Goal: Information Seeking & Learning: Learn about a topic

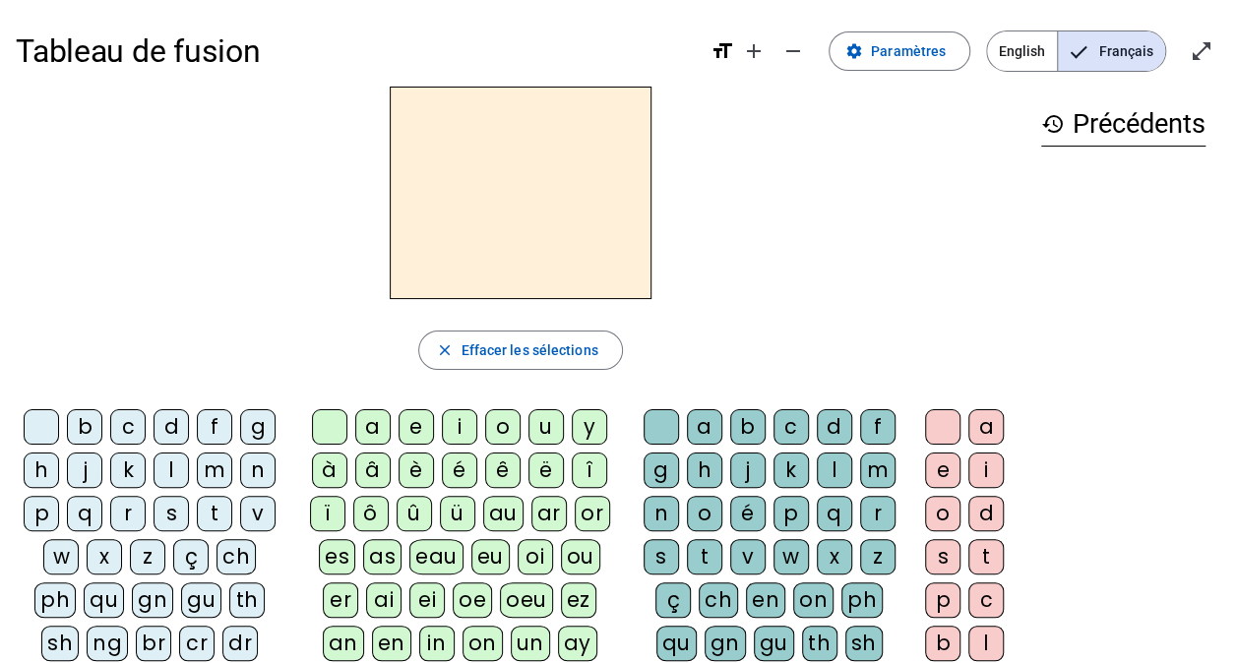
click at [46, 516] on div "p" at bounding box center [41, 513] width 35 height 35
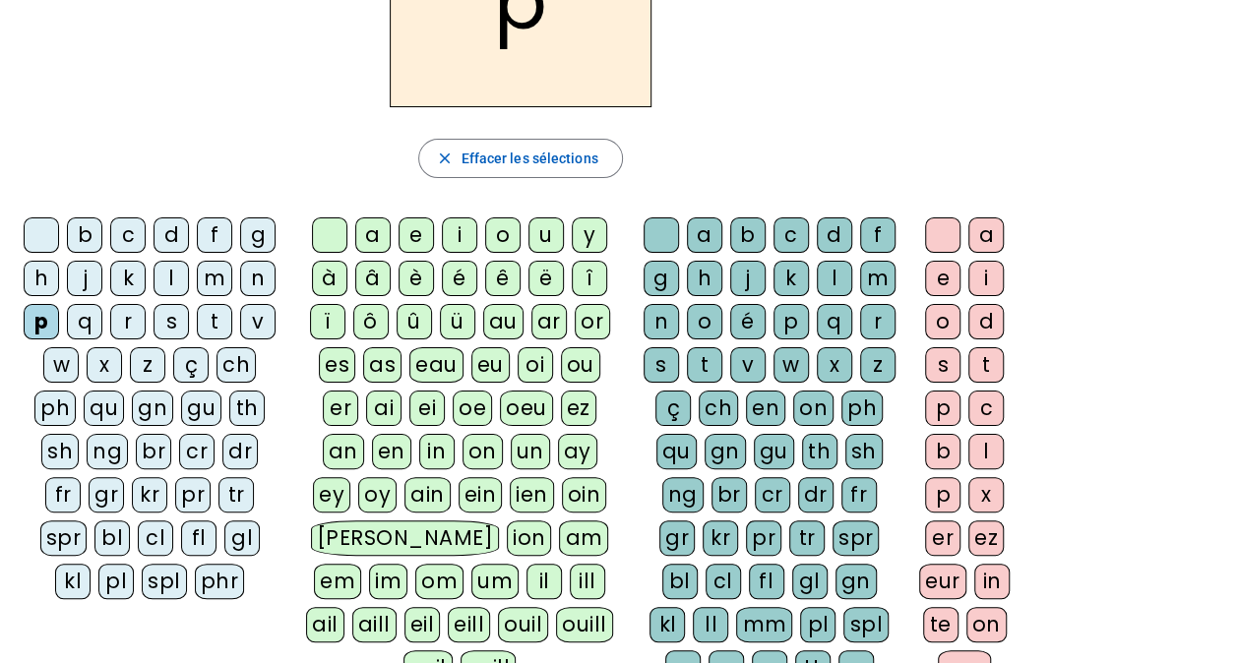
scroll to position [197, 0]
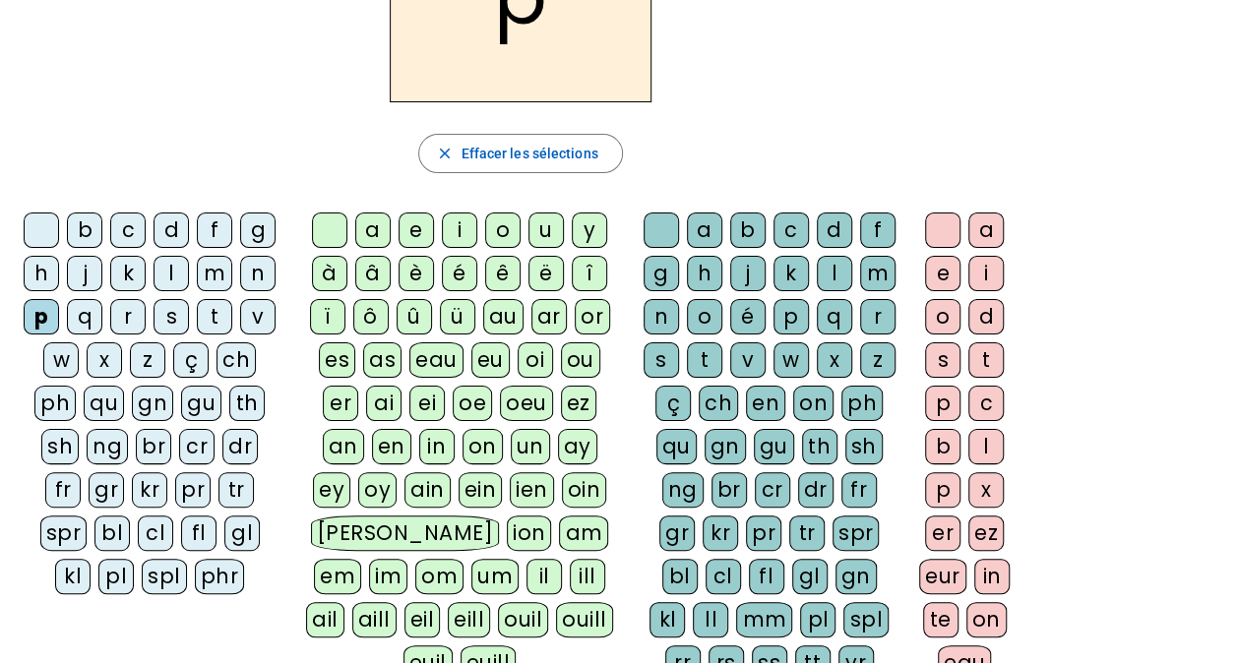
click at [415, 358] on div "eau" at bounding box center [436, 359] width 54 height 35
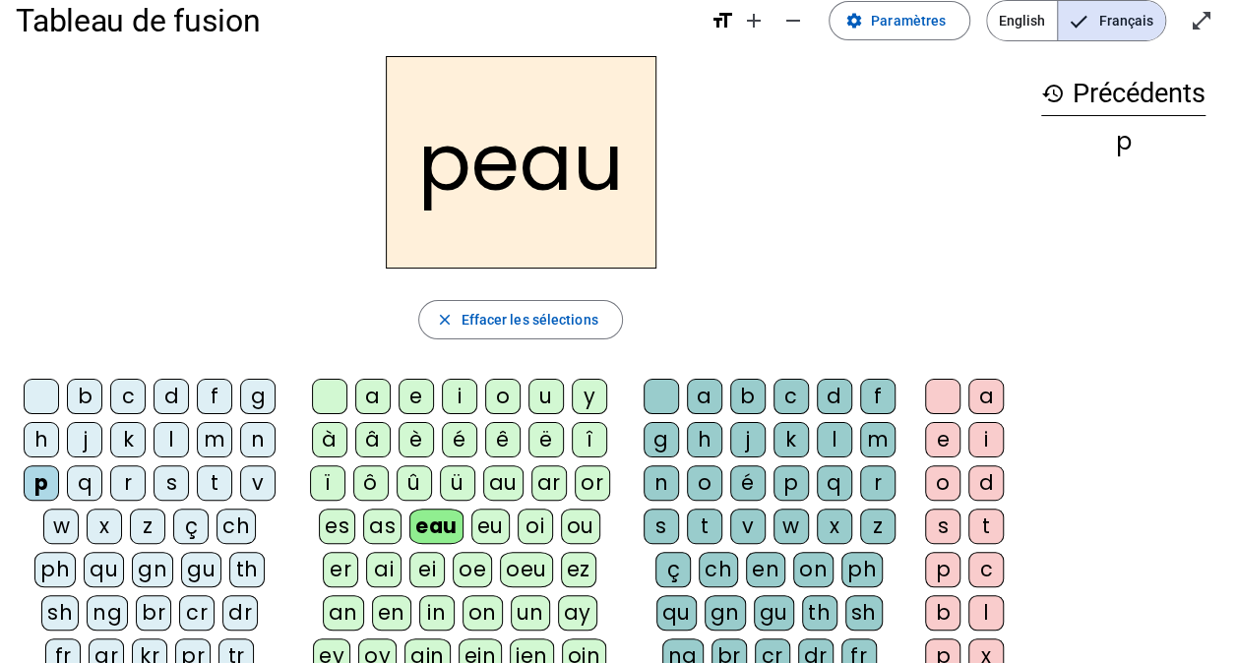
scroll to position [0, 0]
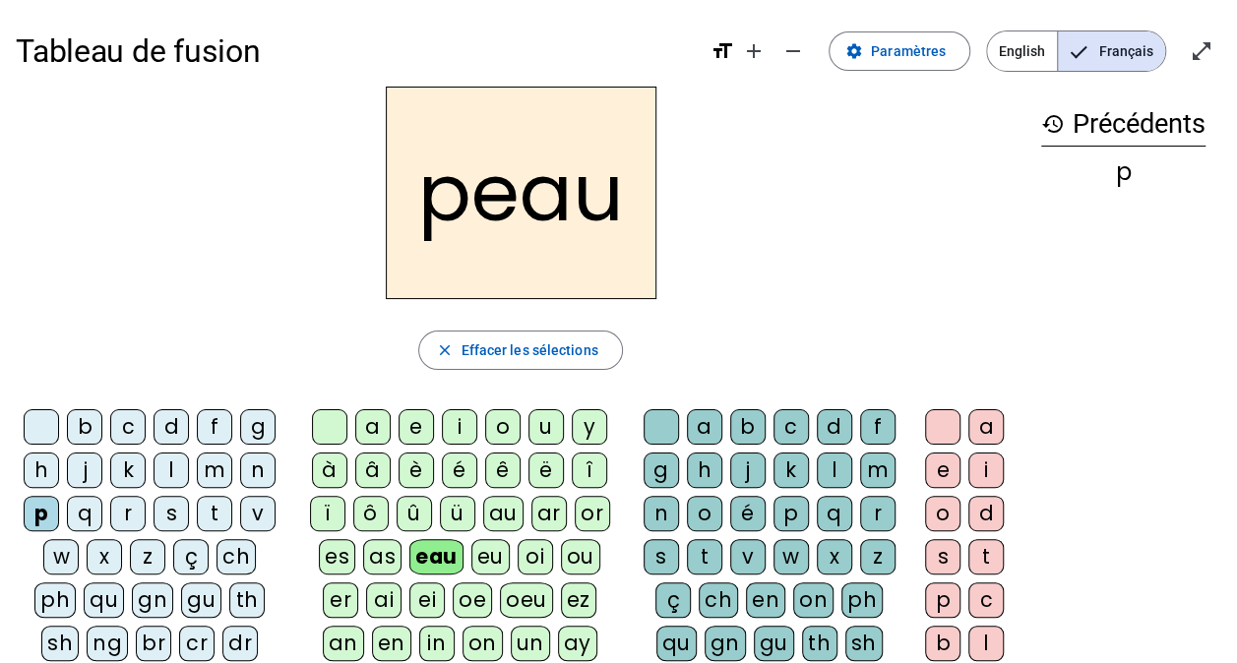
click at [750, 433] on div "b" at bounding box center [747, 426] width 35 height 35
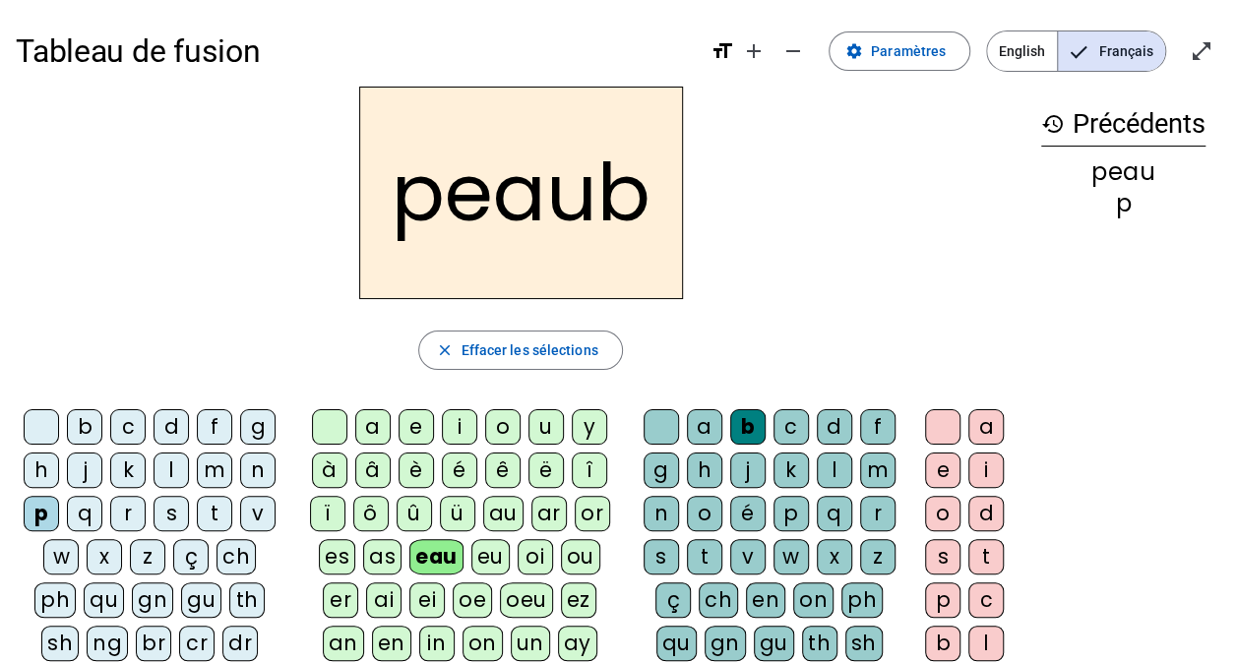
click at [675, 429] on div at bounding box center [661, 426] width 35 height 35
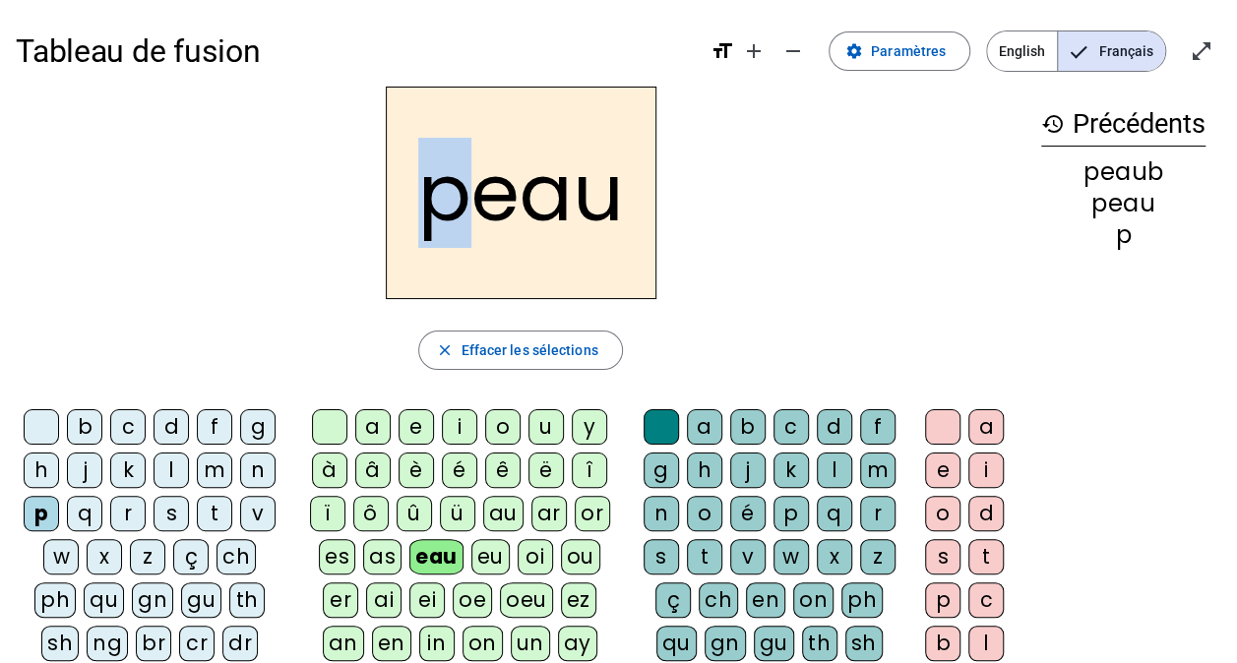
drag, startPoint x: 463, startPoint y: 191, endPoint x: 401, endPoint y: 196, distance: 62.2
click at [401, 196] on h2 "peau" at bounding box center [521, 193] width 271 height 213
click at [91, 425] on div "b" at bounding box center [84, 426] width 35 height 35
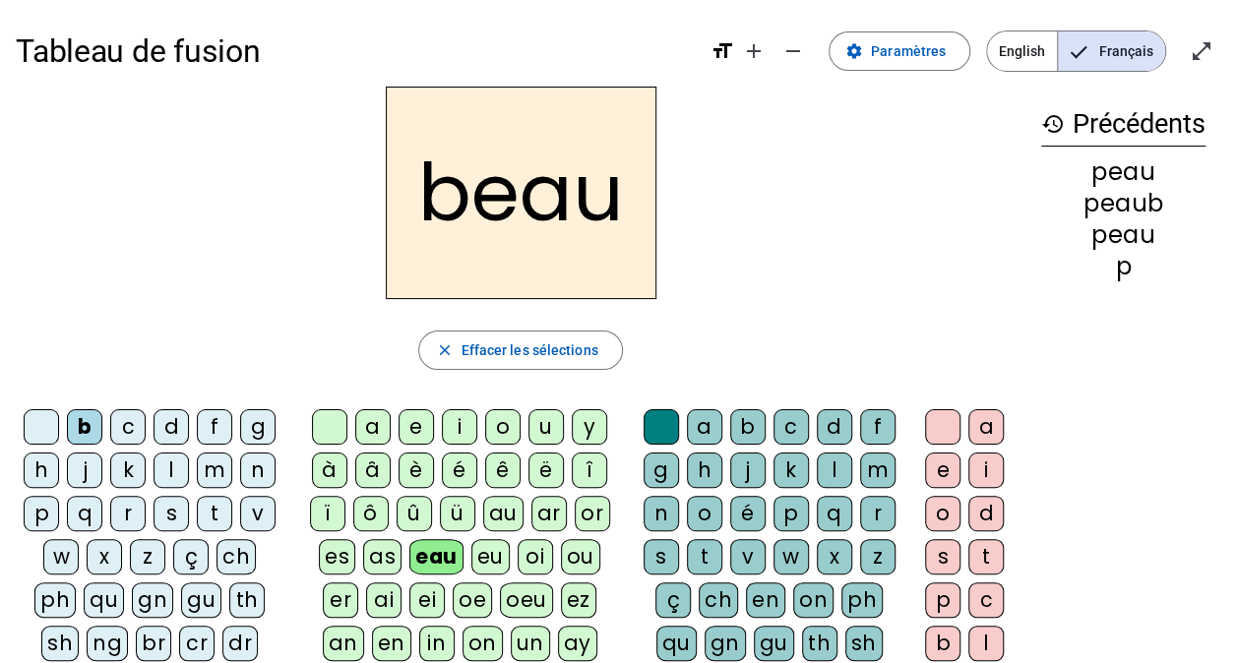
click at [169, 506] on div "s" at bounding box center [171, 513] width 35 height 35
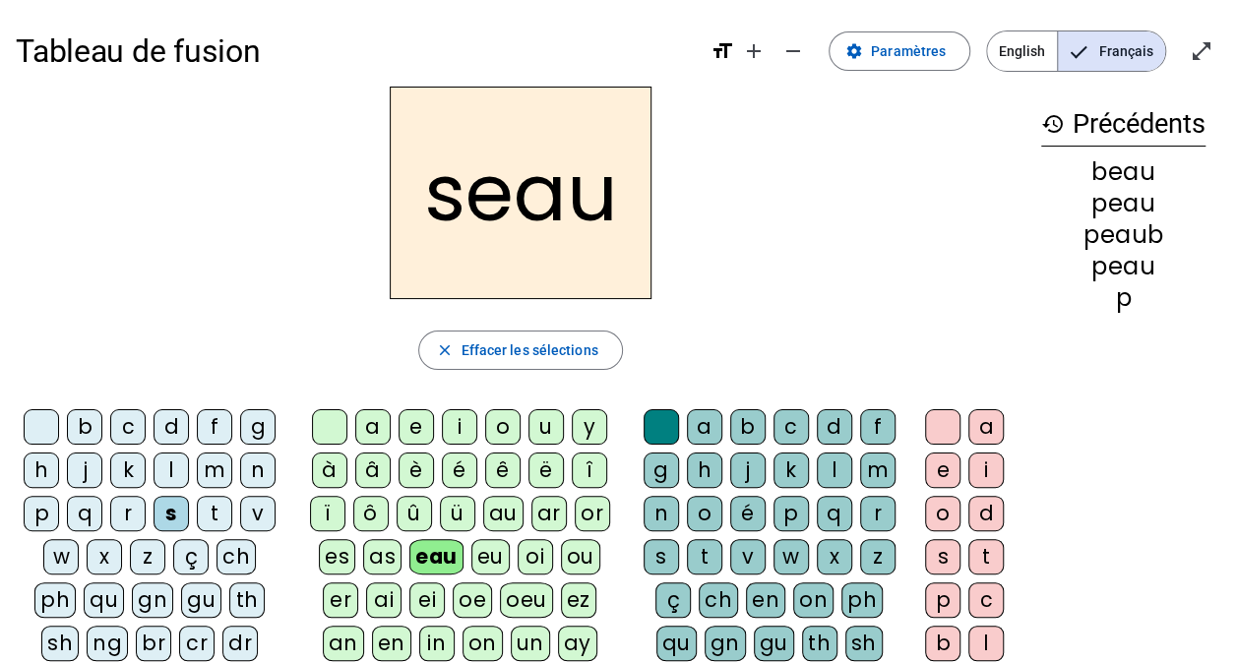
click at [255, 510] on div "v" at bounding box center [257, 513] width 35 height 35
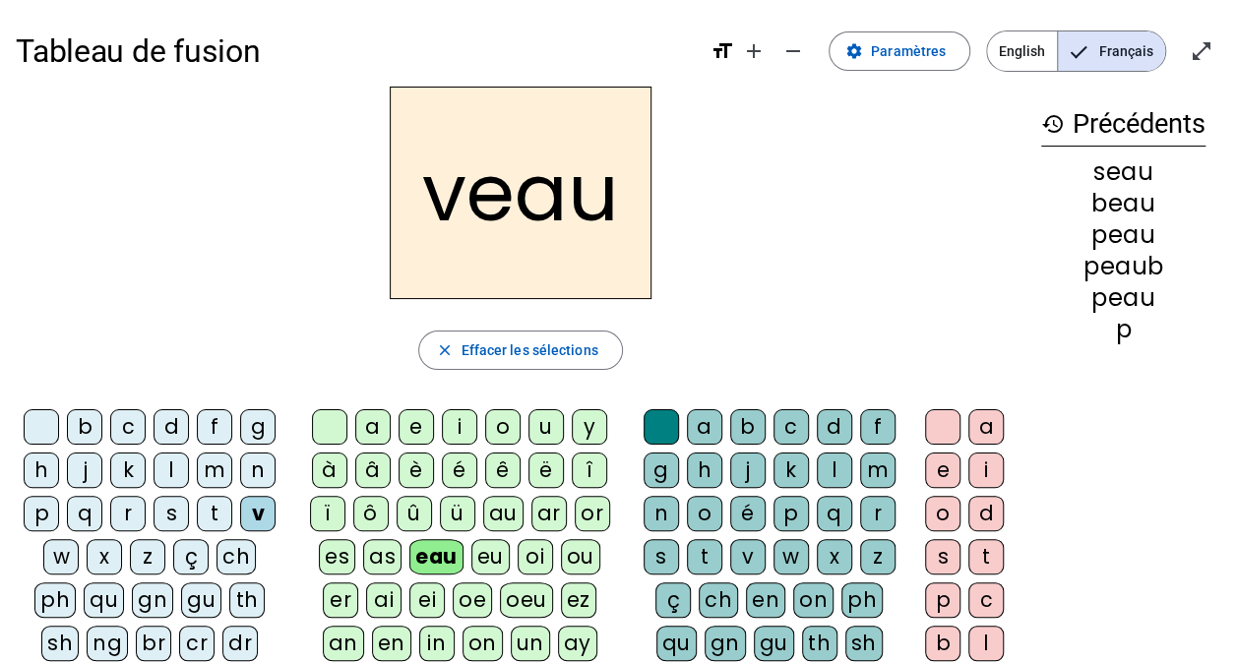
click at [37, 432] on div at bounding box center [41, 426] width 35 height 35
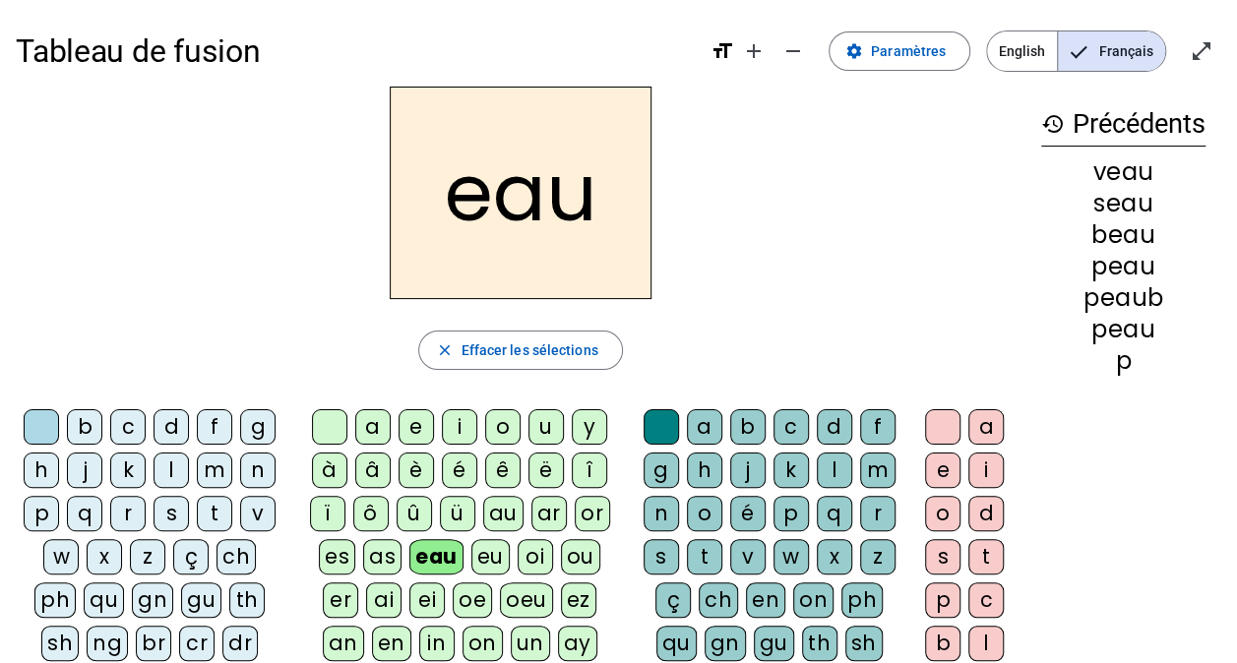
click at [471, 551] on div "eu" at bounding box center [490, 556] width 38 height 35
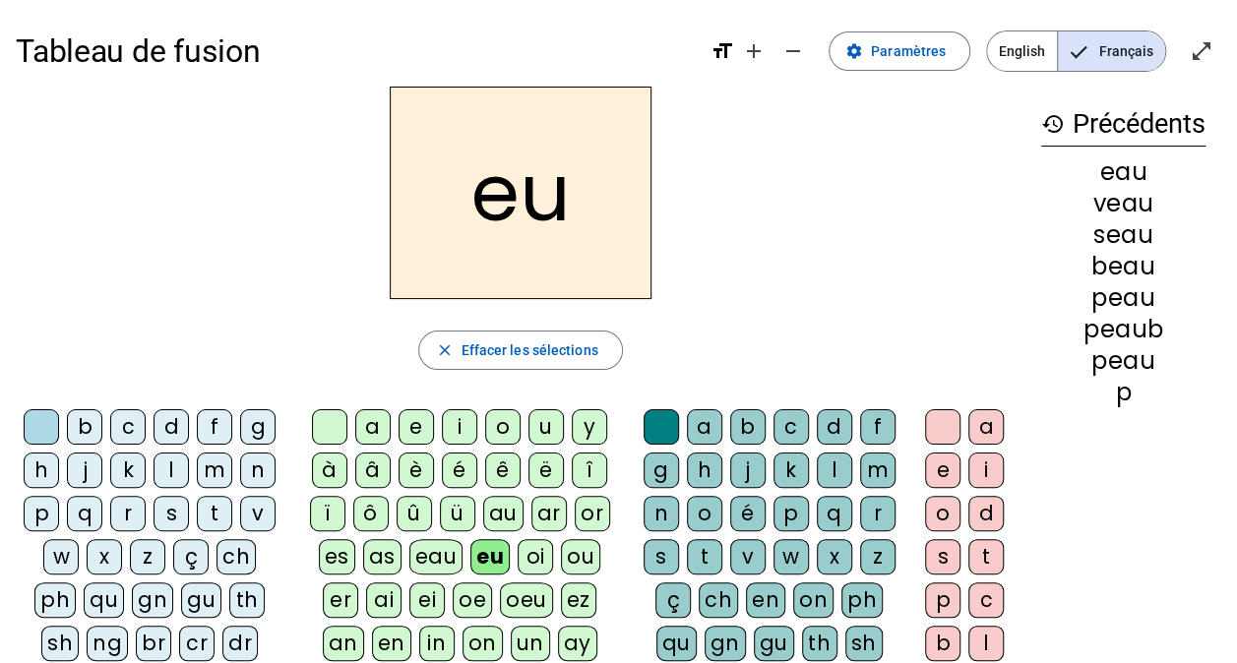
click at [499, 507] on div "au" at bounding box center [503, 513] width 40 height 35
